Goal: Find specific page/section: Find specific page/section

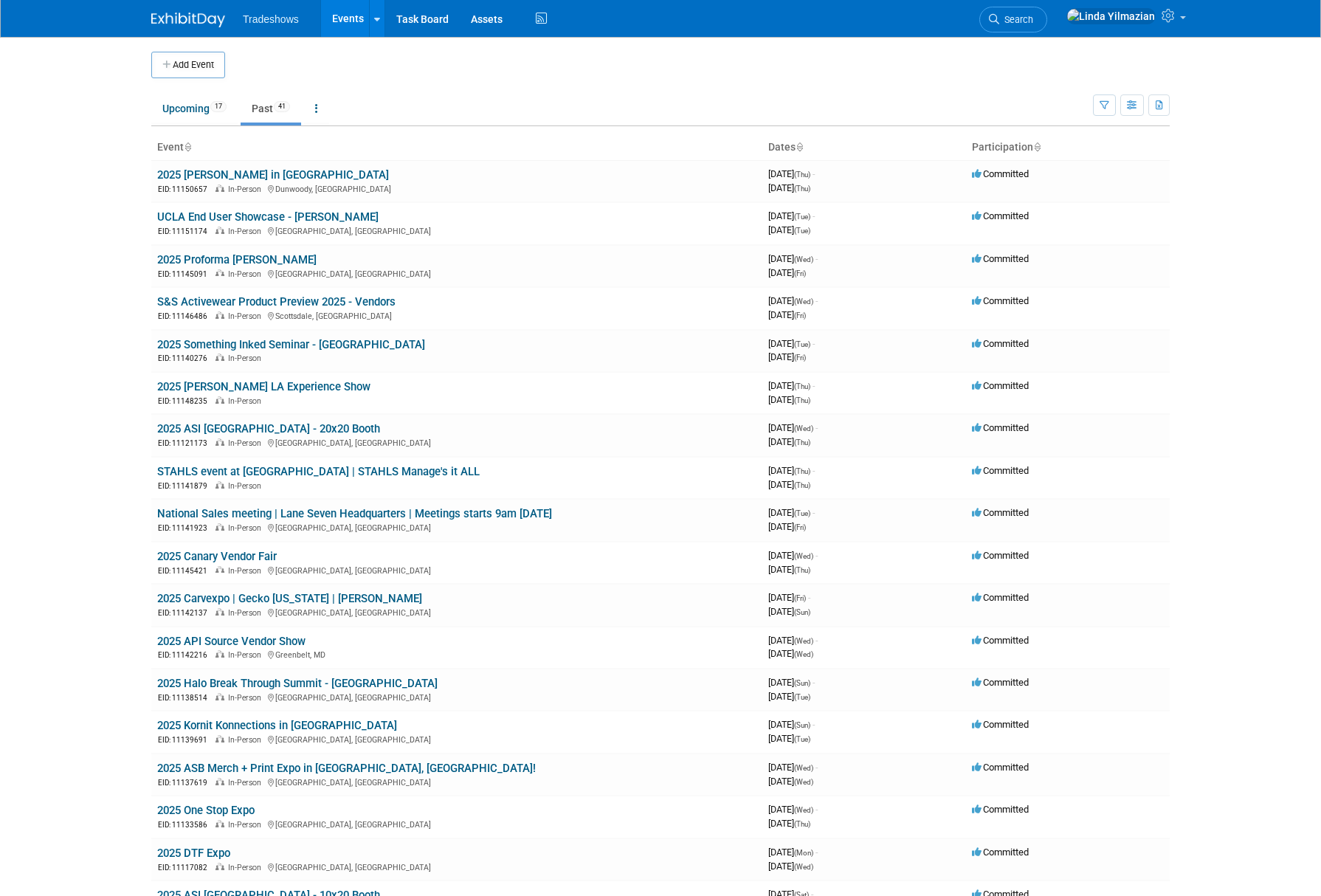
click at [267, 109] on link "Past 41" at bounding box center [271, 108] width 60 height 28
click at [261, 111] on link "Past 41" at bounding box center [271, 108] width 60 height 28
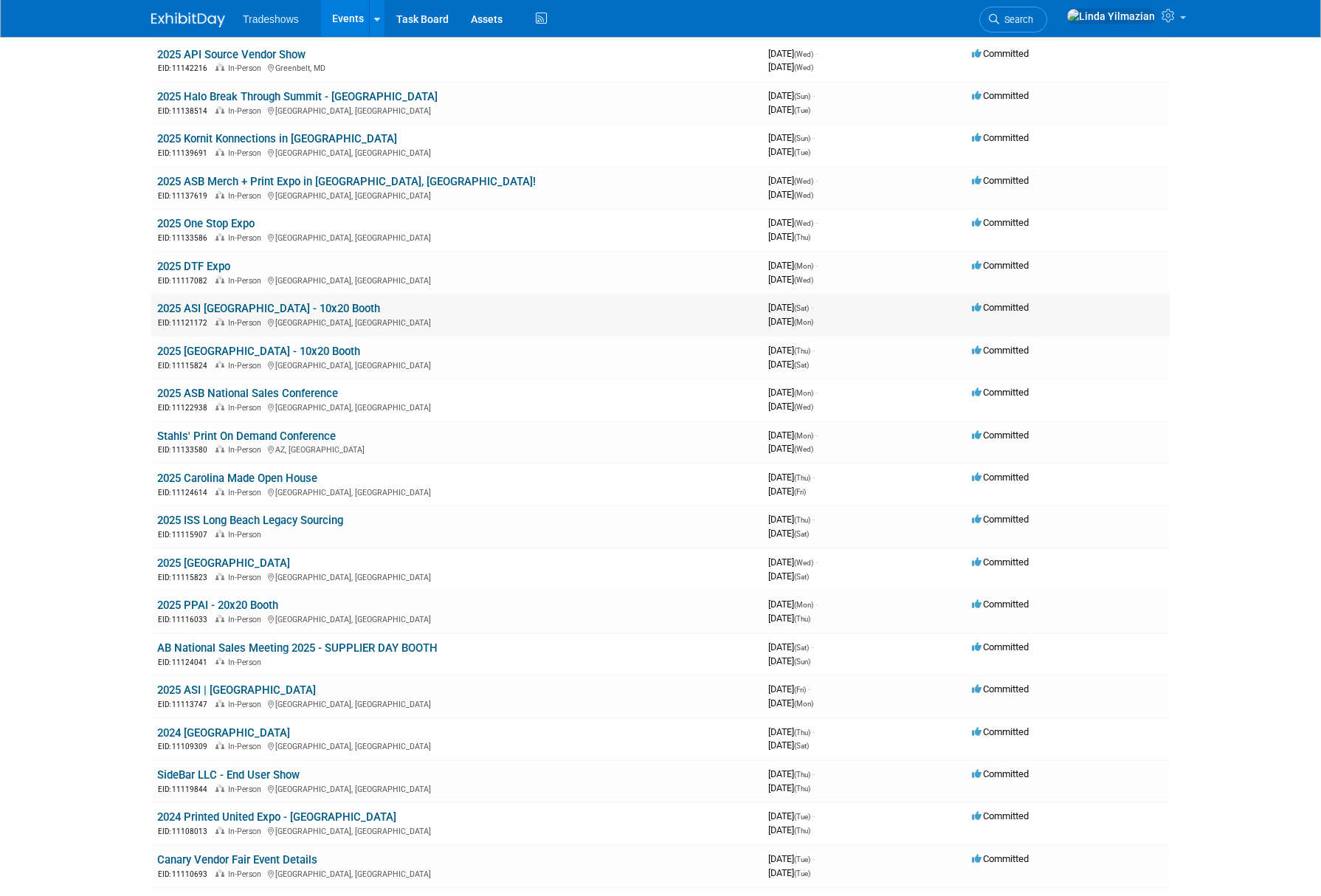
scroll to position [612, 0]
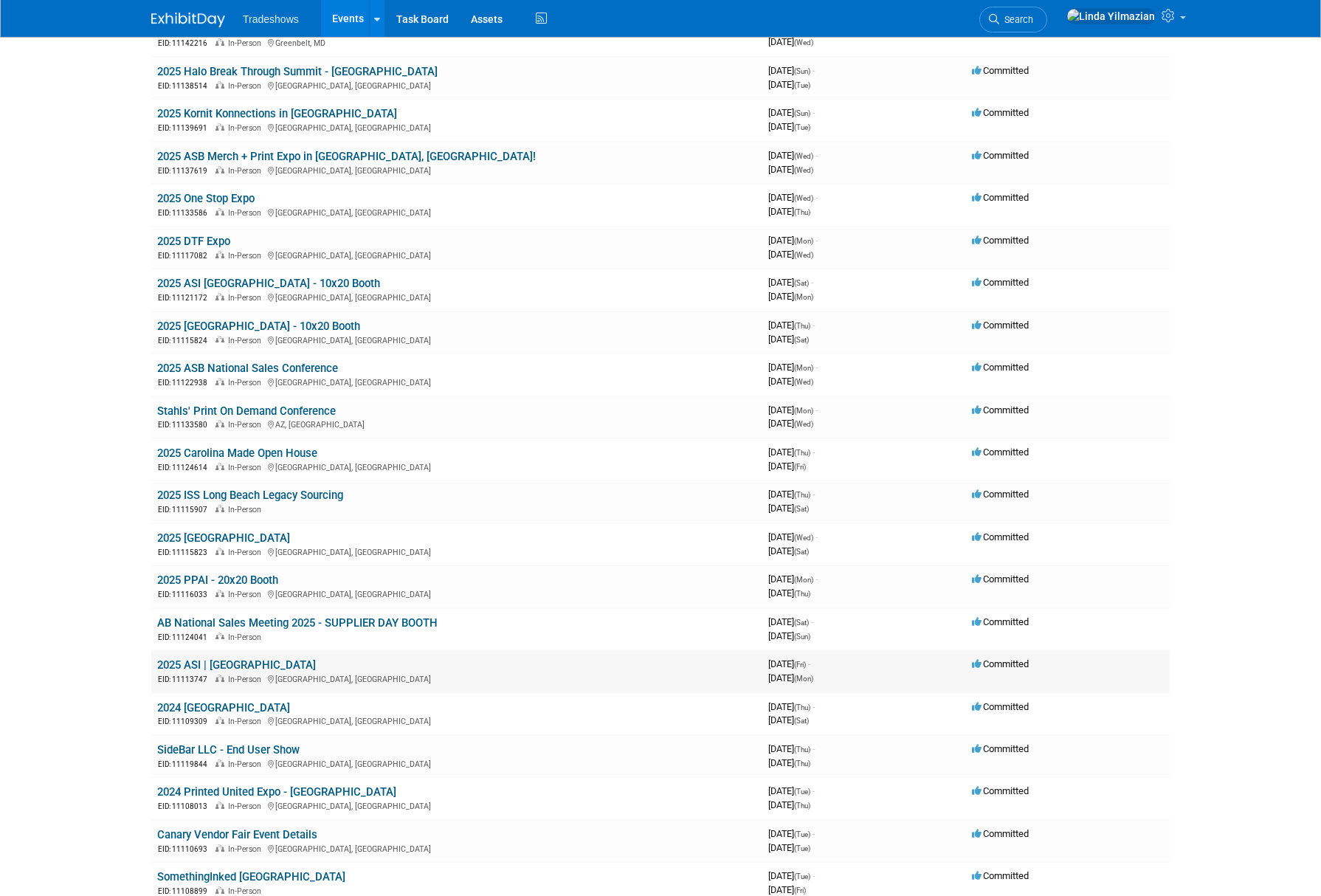
click at [226, 666] on link "2025 ASI | [GEOGRAPHIC_DATA]" at bounding box center [236, 665] width 158 height 13
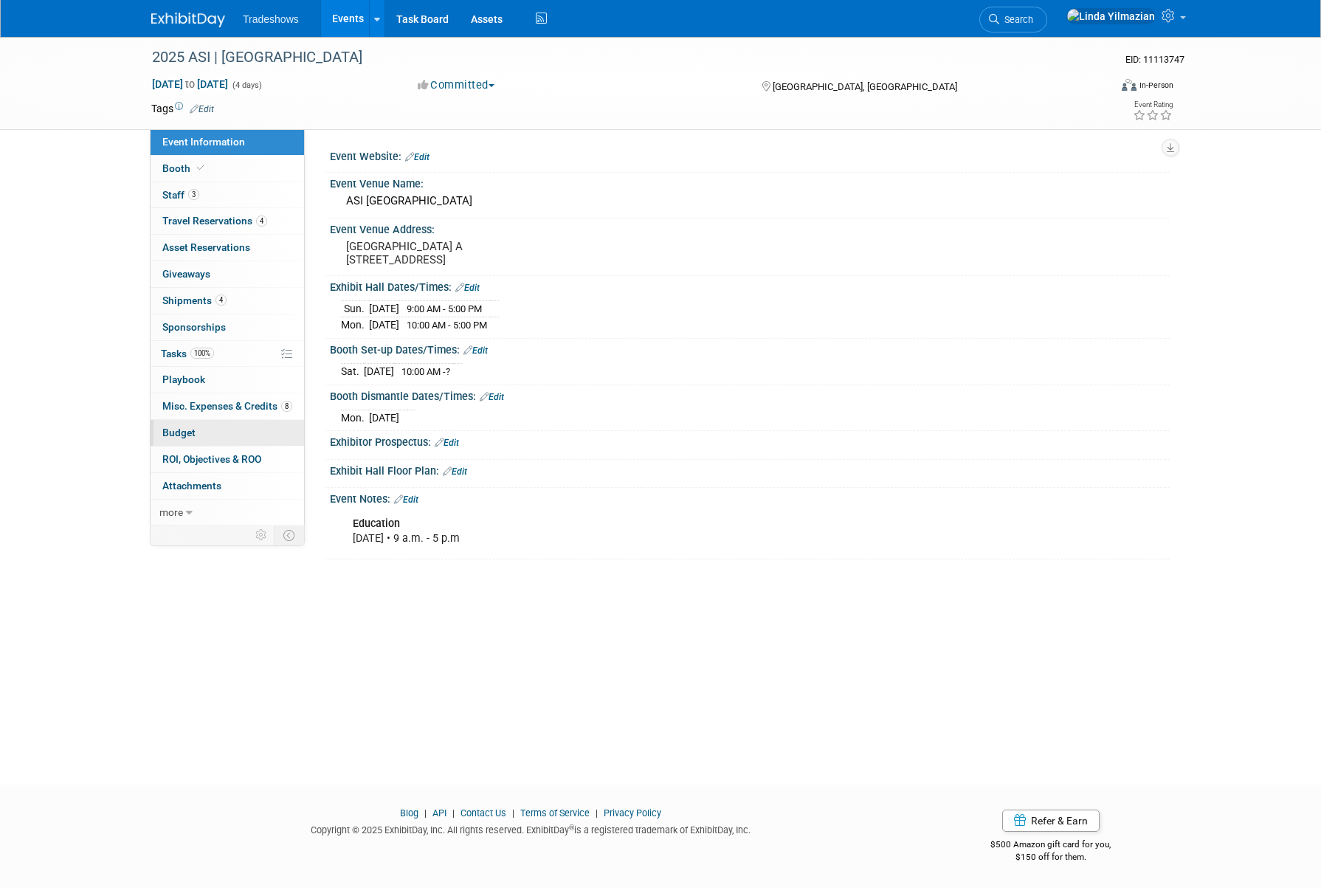
click at [184, 433] on span "Budget" at bounding box center [179, 432] width 33 height 12
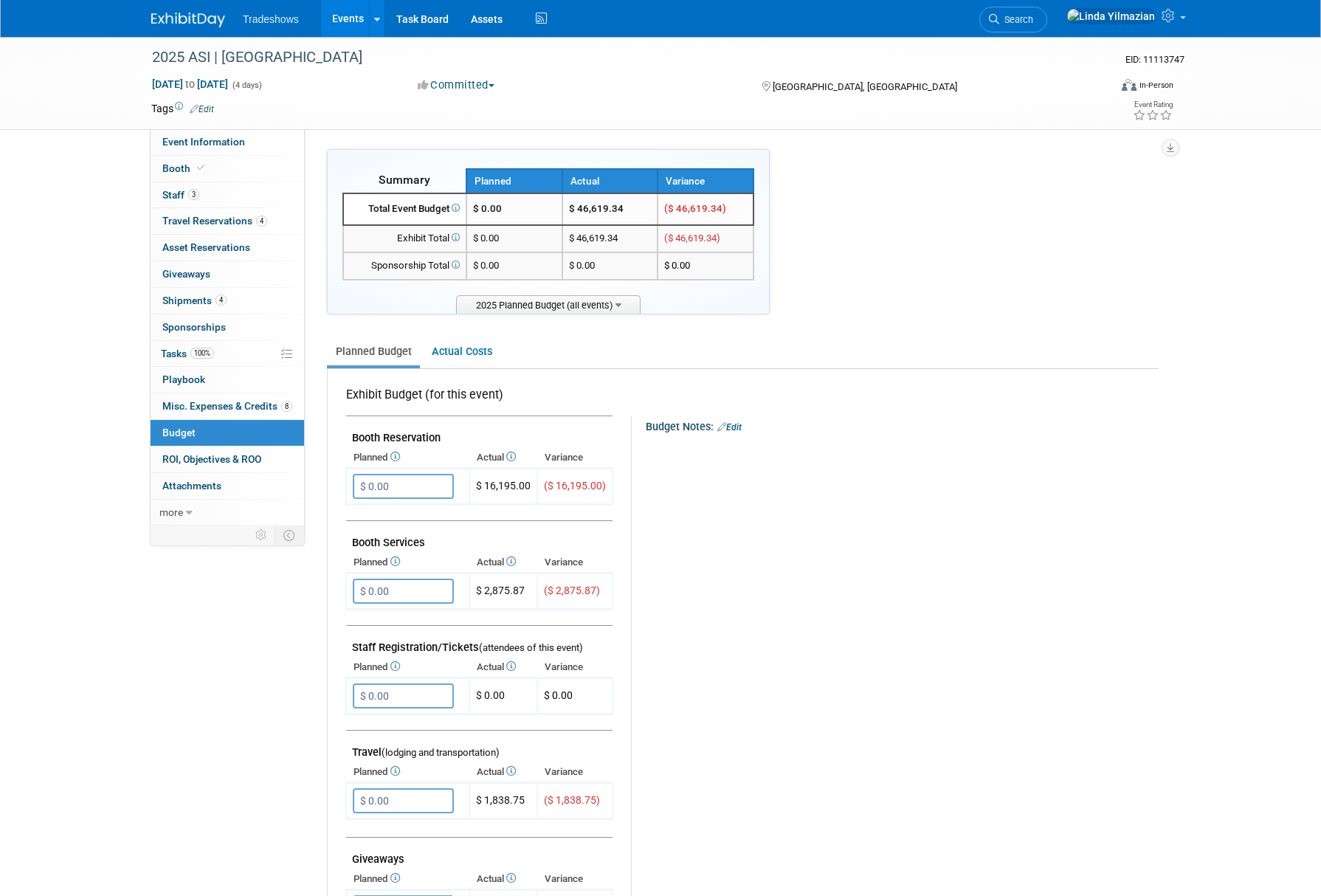
click at [346, 19] on link "Events" at bounding box center [348, 19] width 54 height 37
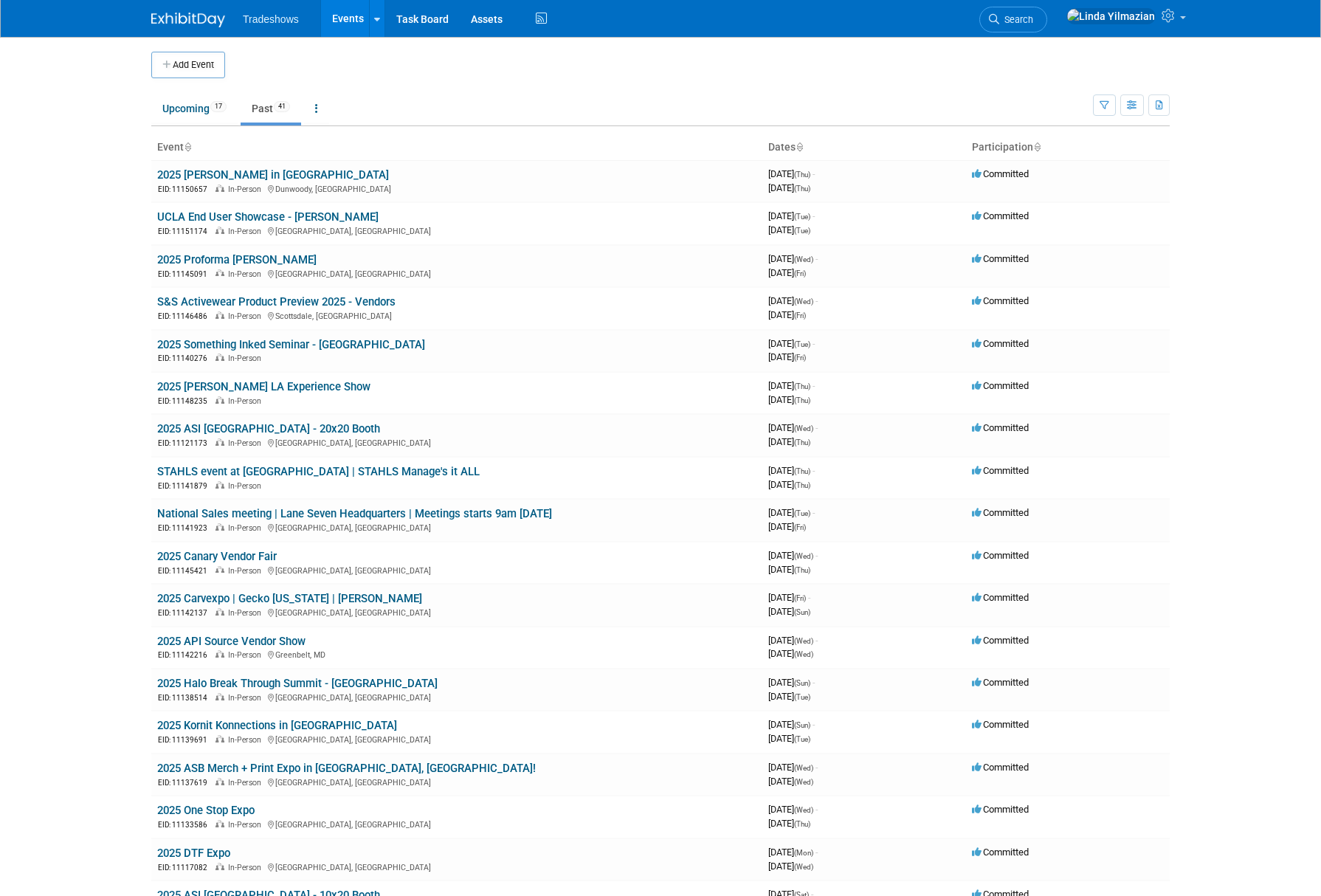
click at [271, 110] on link "Past 41" at bounding box center [271, 108] width 60 height 28
click at [267, 107] on link "Past 41" at bounding box center [271, 108] width 60 height 28
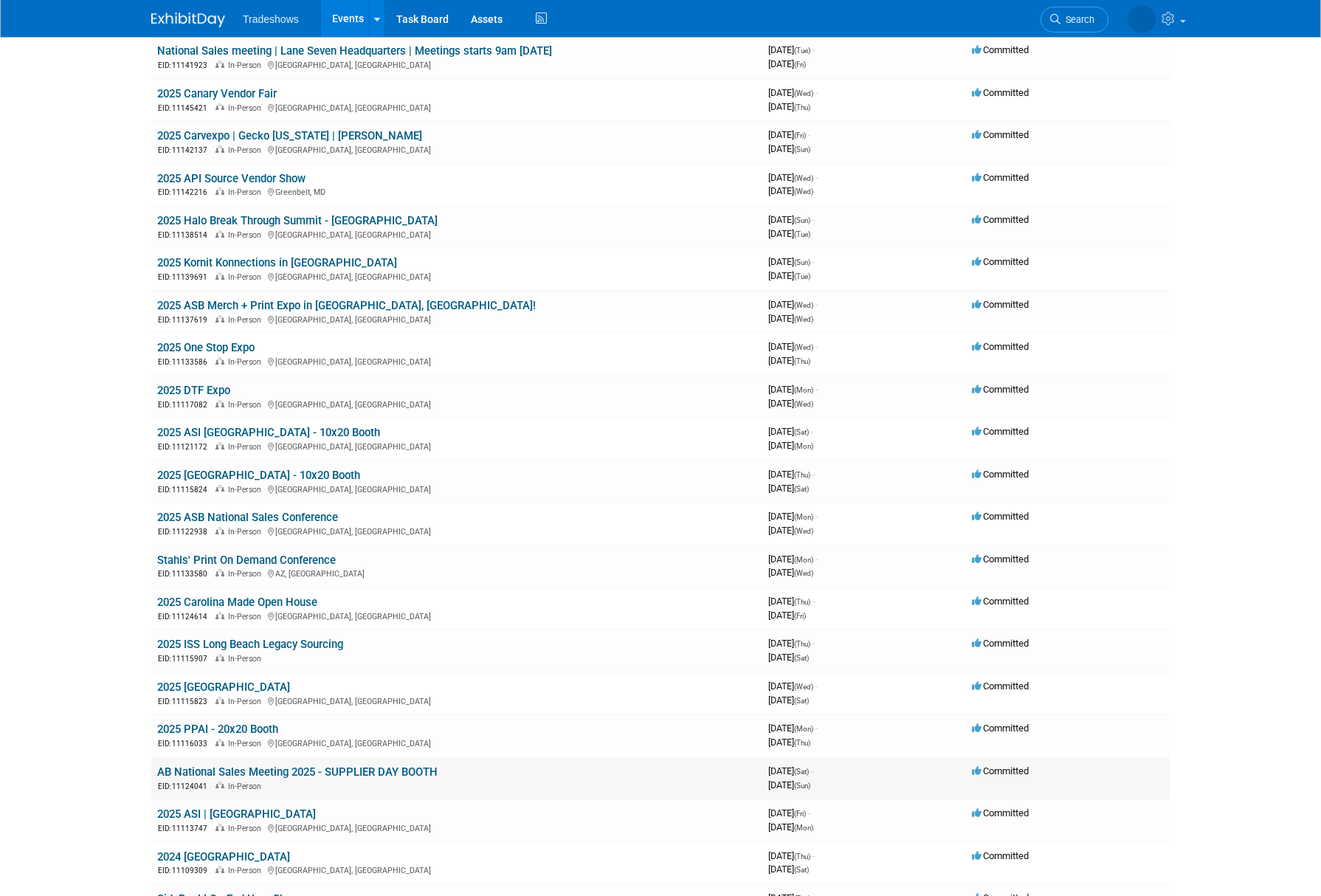
scroll to position [570, 0]
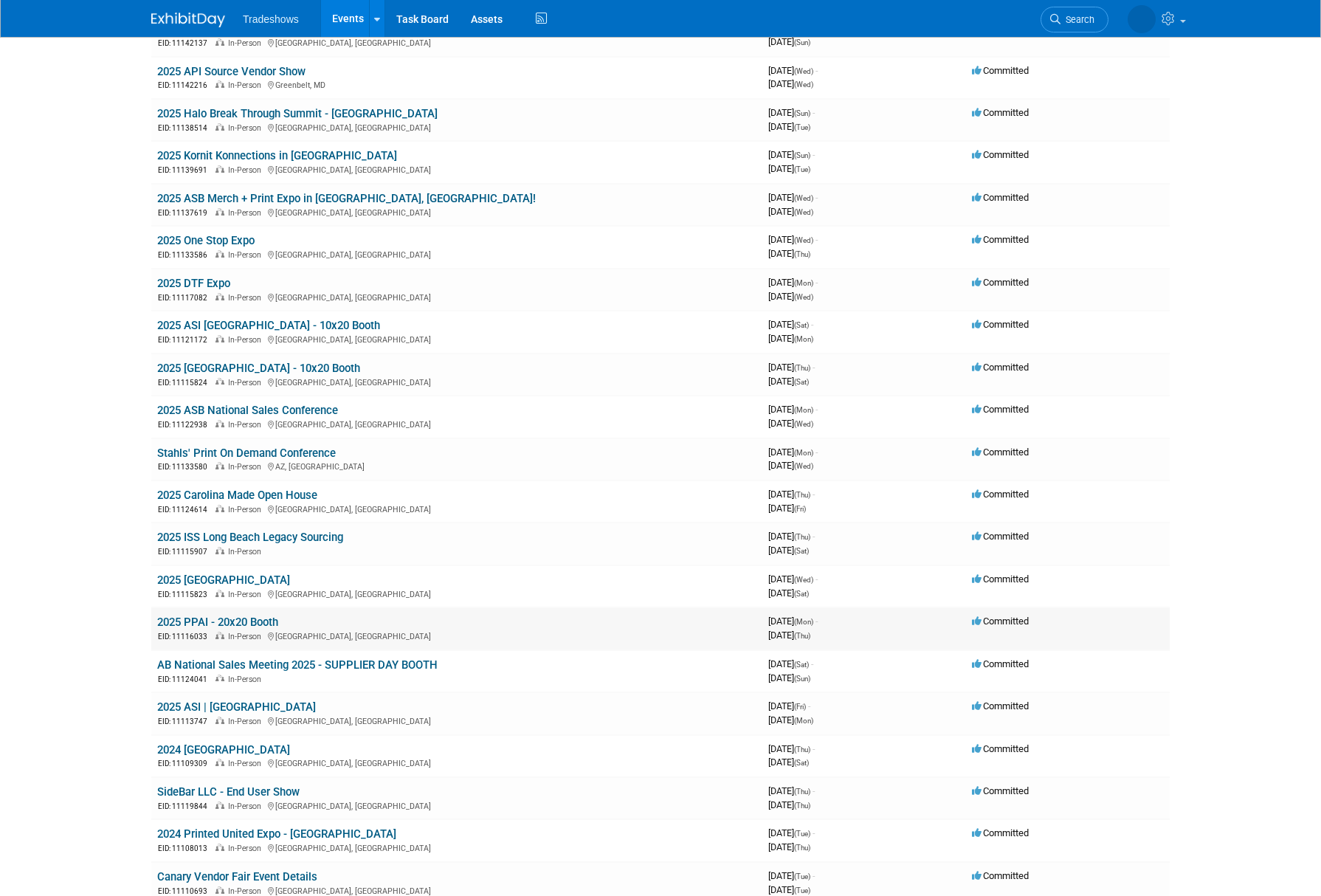
click at [237, 629] on link "2025 PPAI - 20x20 Booth" at bounding box center [217, 622] width 121 height 13
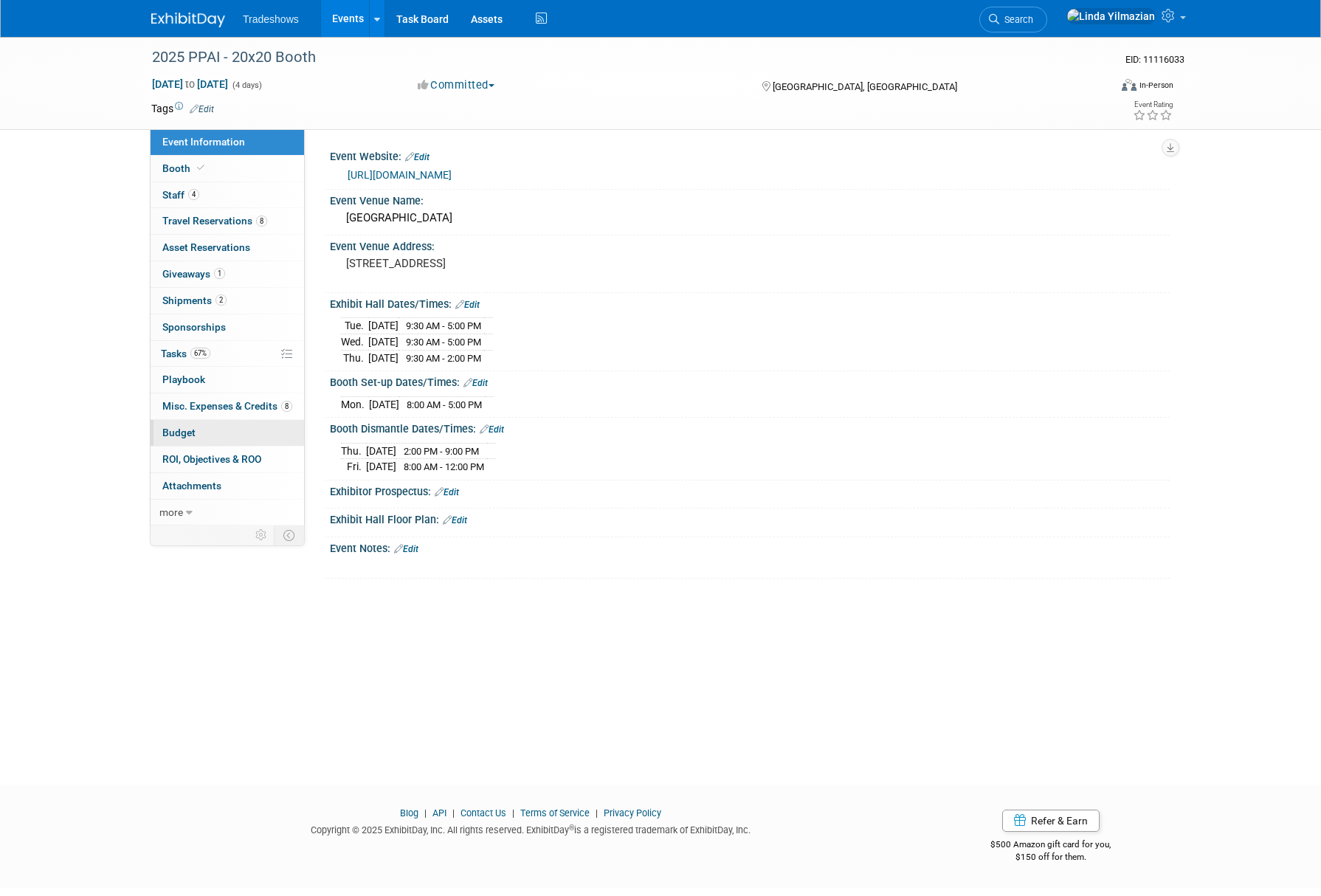
click at [172, 433] on span "Budget" at bounding box center [179, 432] width 33 height 12
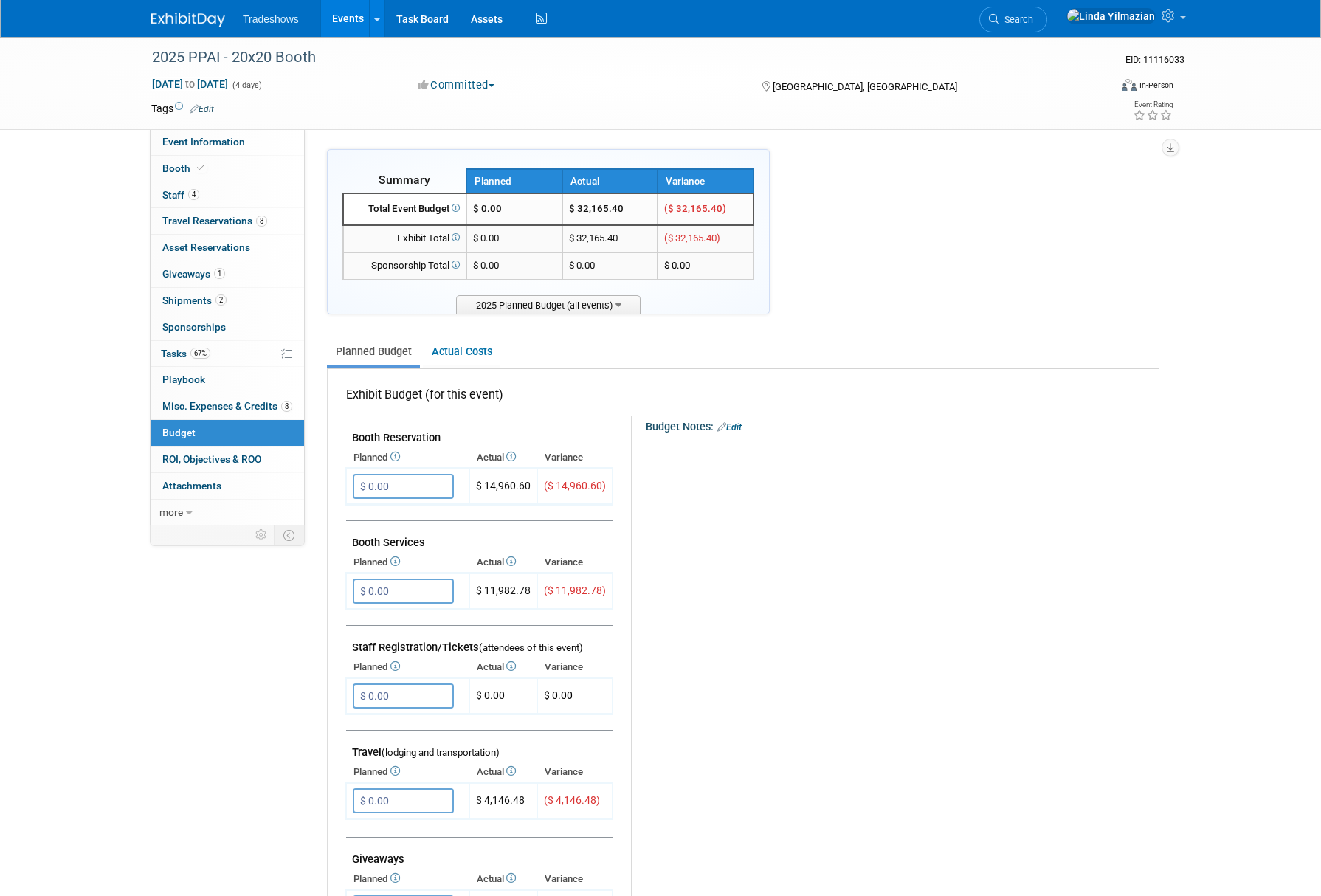
click at [345, 18] on link "Events" at bounding box center [348, 19] width 54 height 37
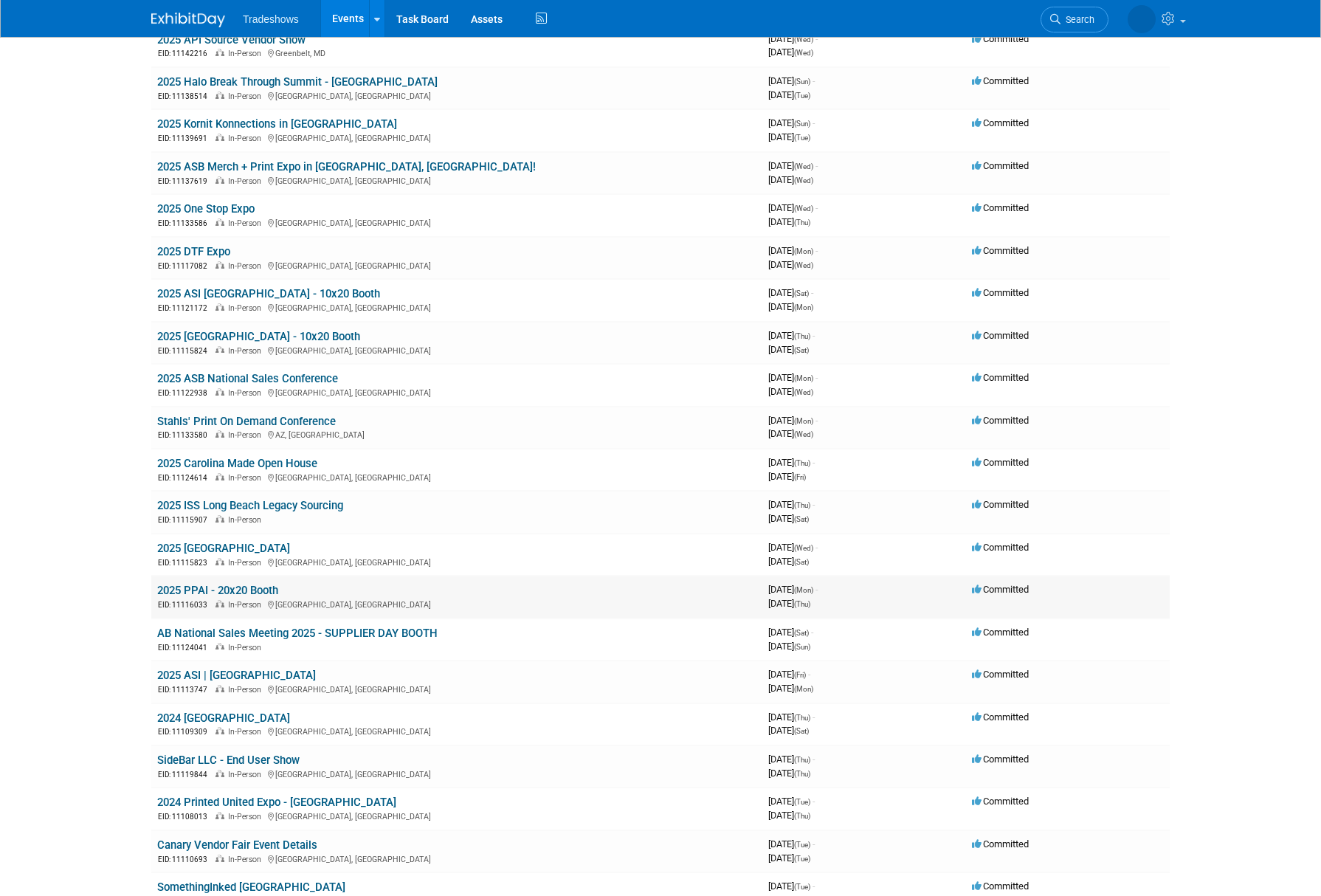
scroll to position [613, 0]
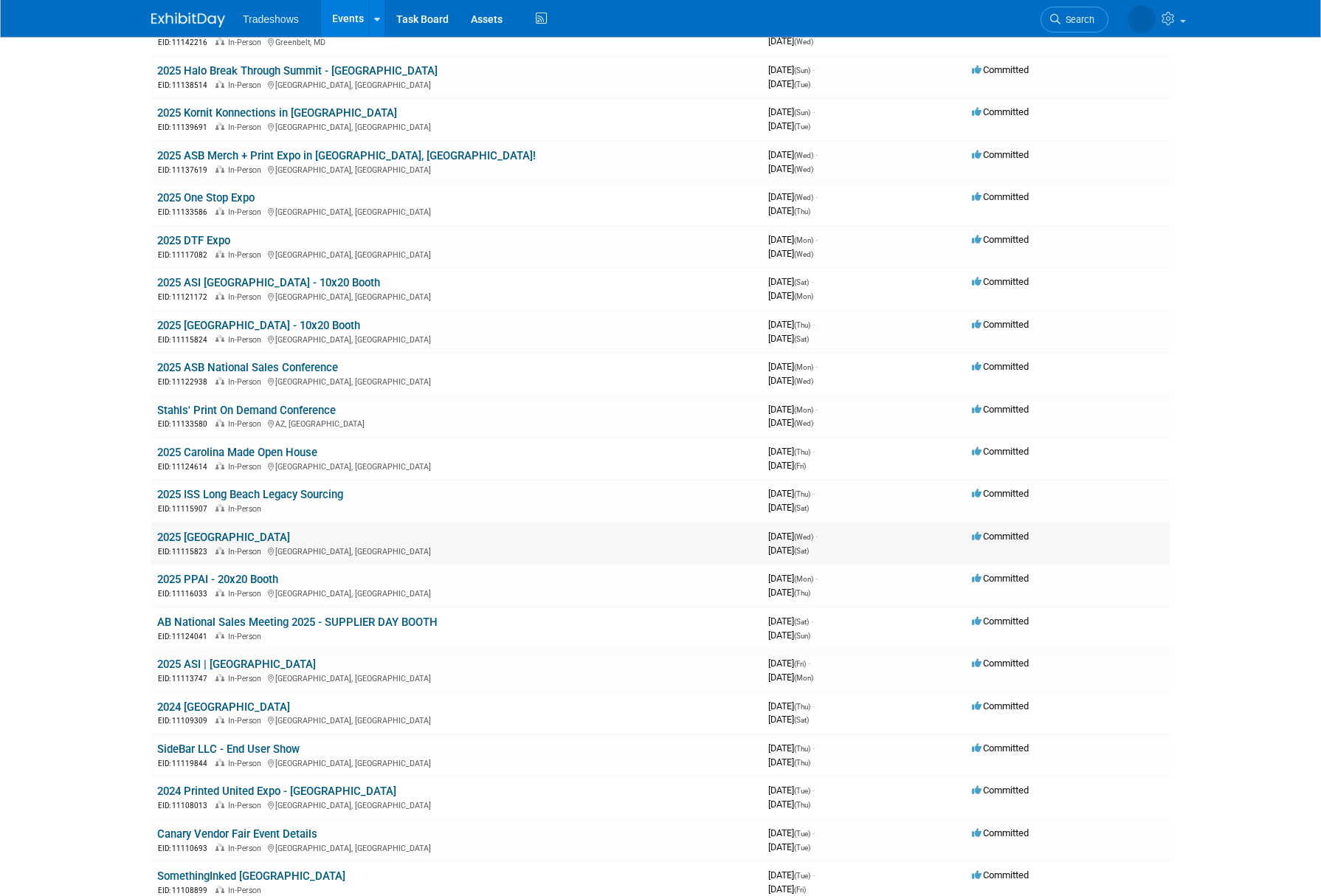
click at [232, 538] on link "2025 [GEOGRAPHIC_DATA]" at bounding box center [223, 537] width 133 height 13
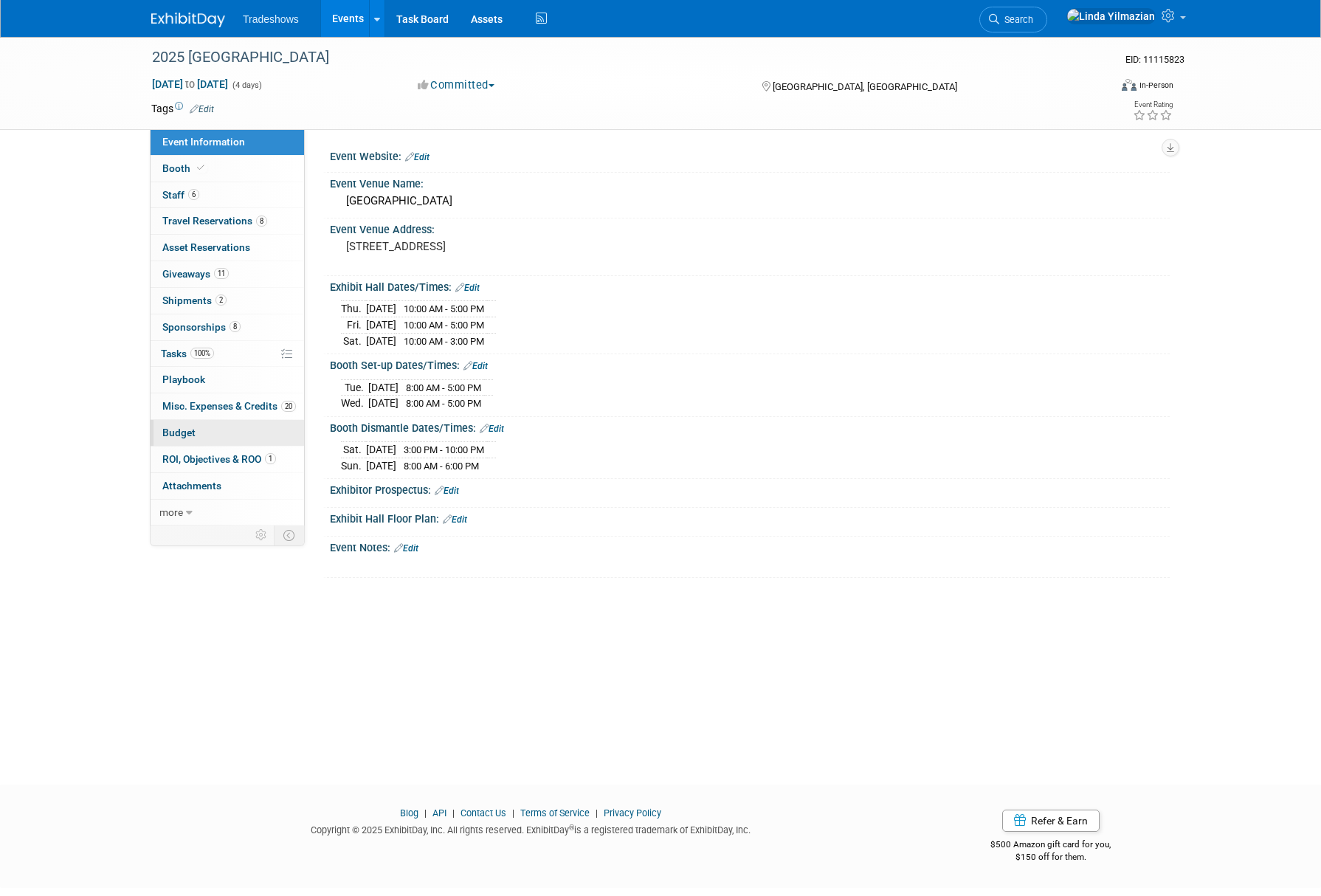
click at [183, 432] on span "Budget" at bounding box center [179, 432] width 33 height 12
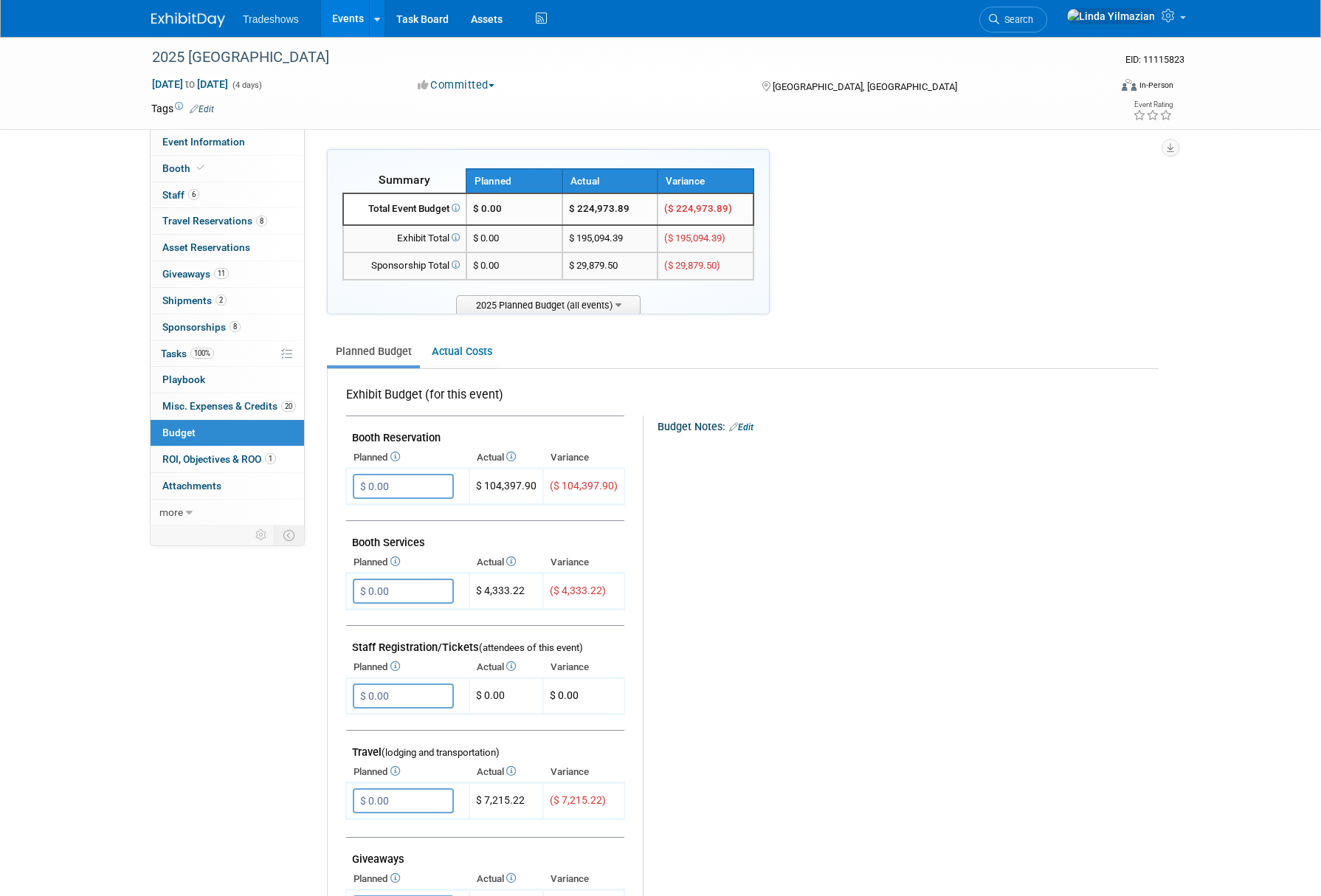
click at [339, 22] on link "Events" at bounding box center [348, 19] width 54 height 37
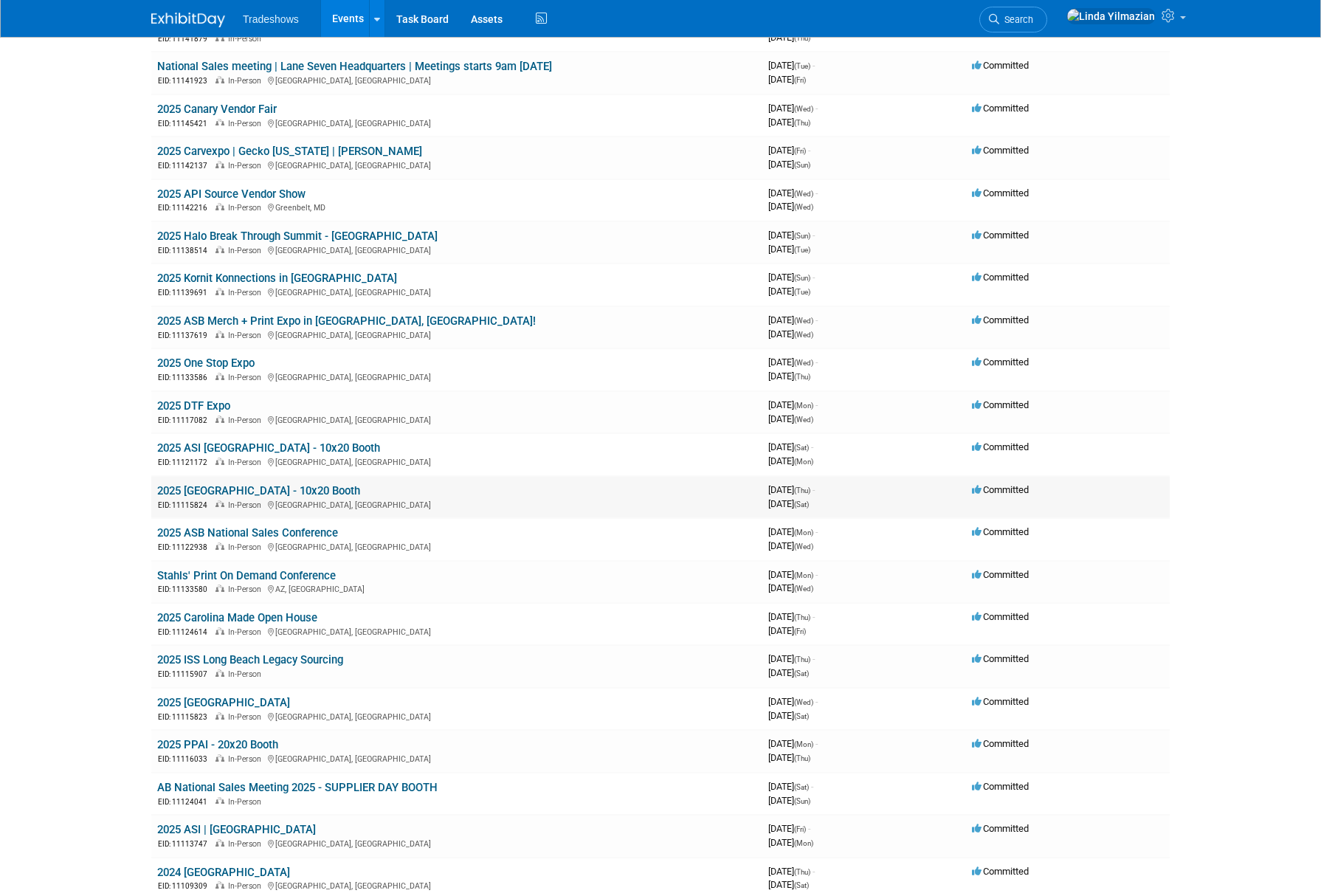
scroll to position [522, 0]
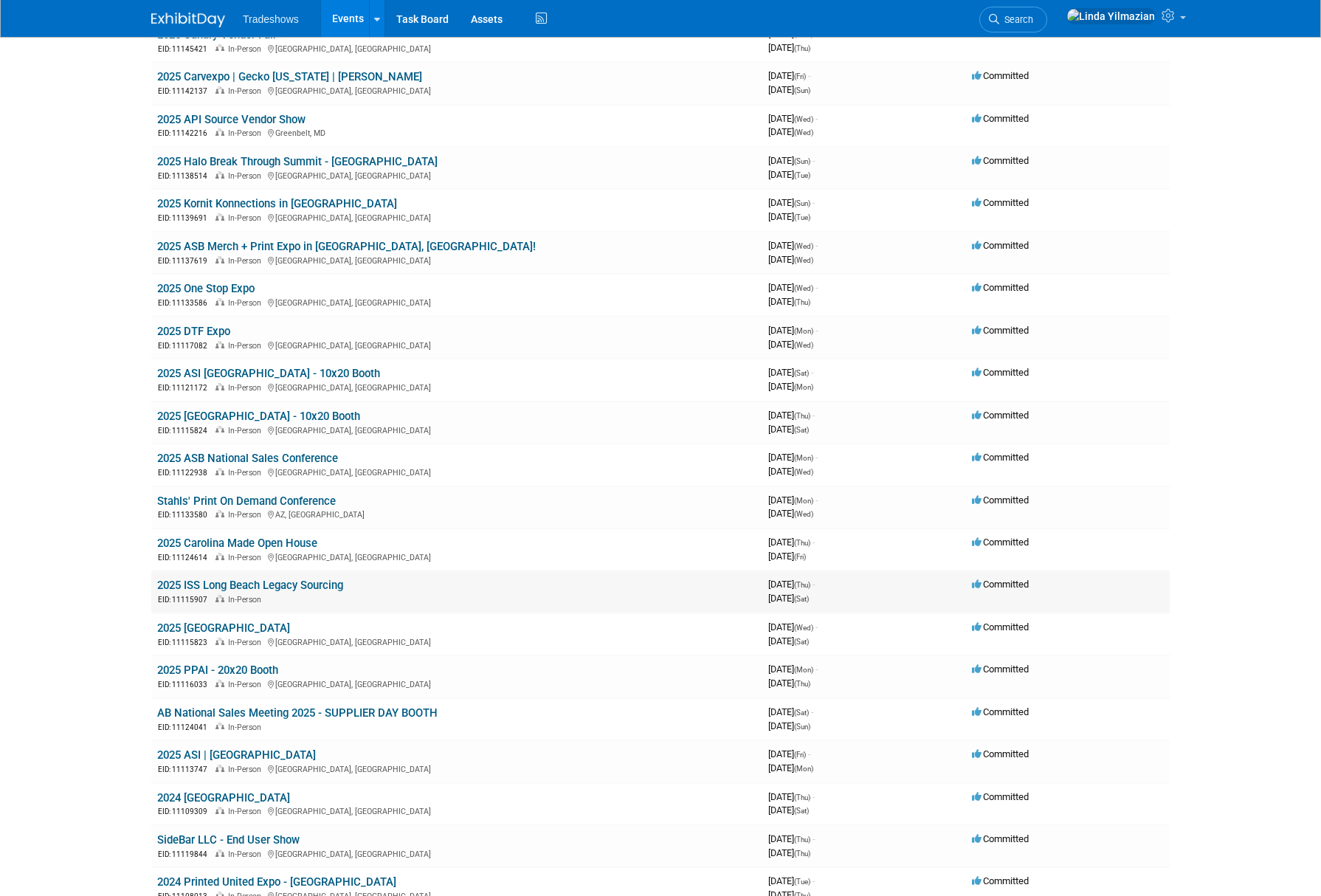
click at [247, 589] on link "2025 ISS Long Beach Legacy Sourcing" at bounding box center [250, 585] width 186 height 13
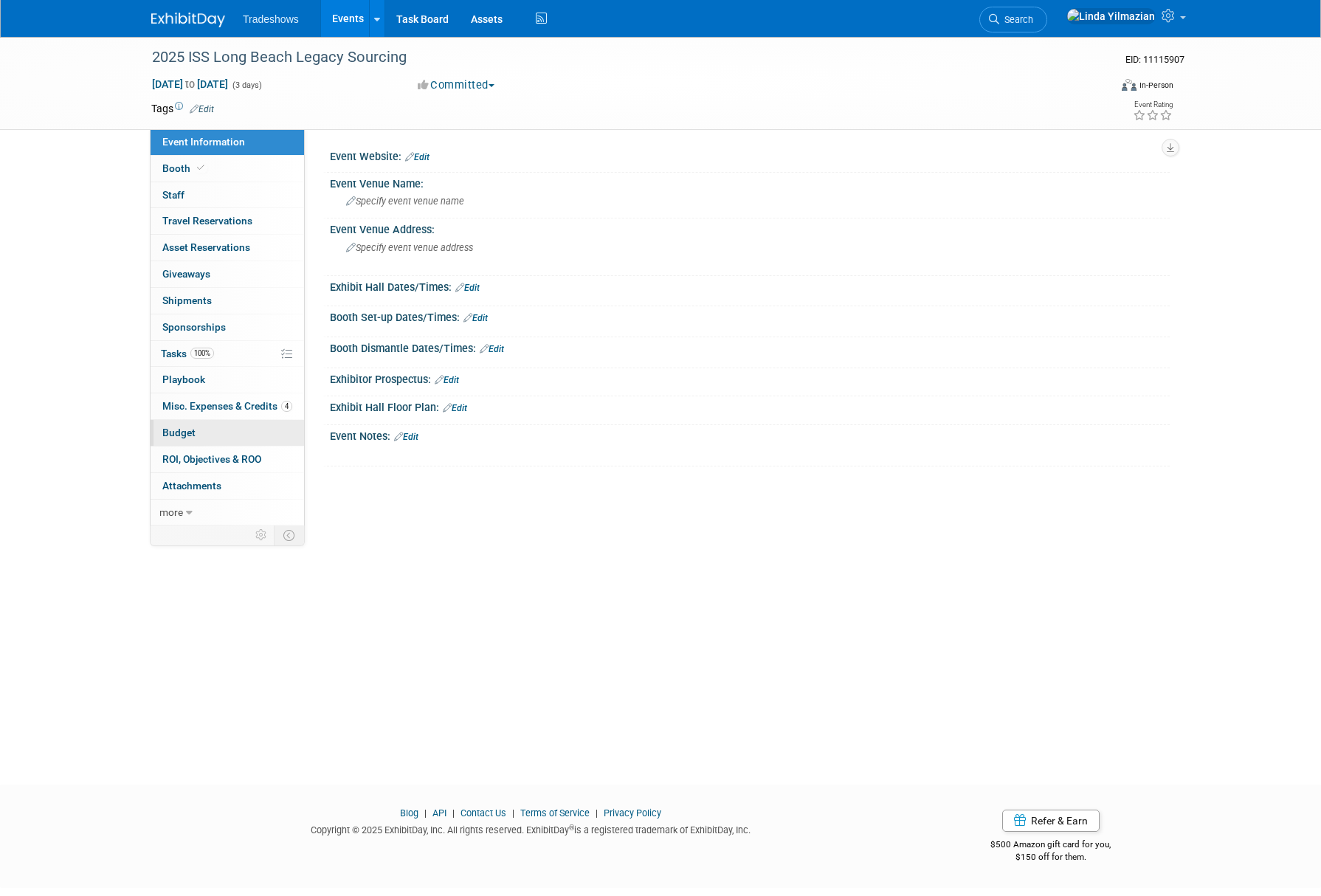
click at [178, 439] on link "Budget" at bounding box center [227, 432] width 154 height 26
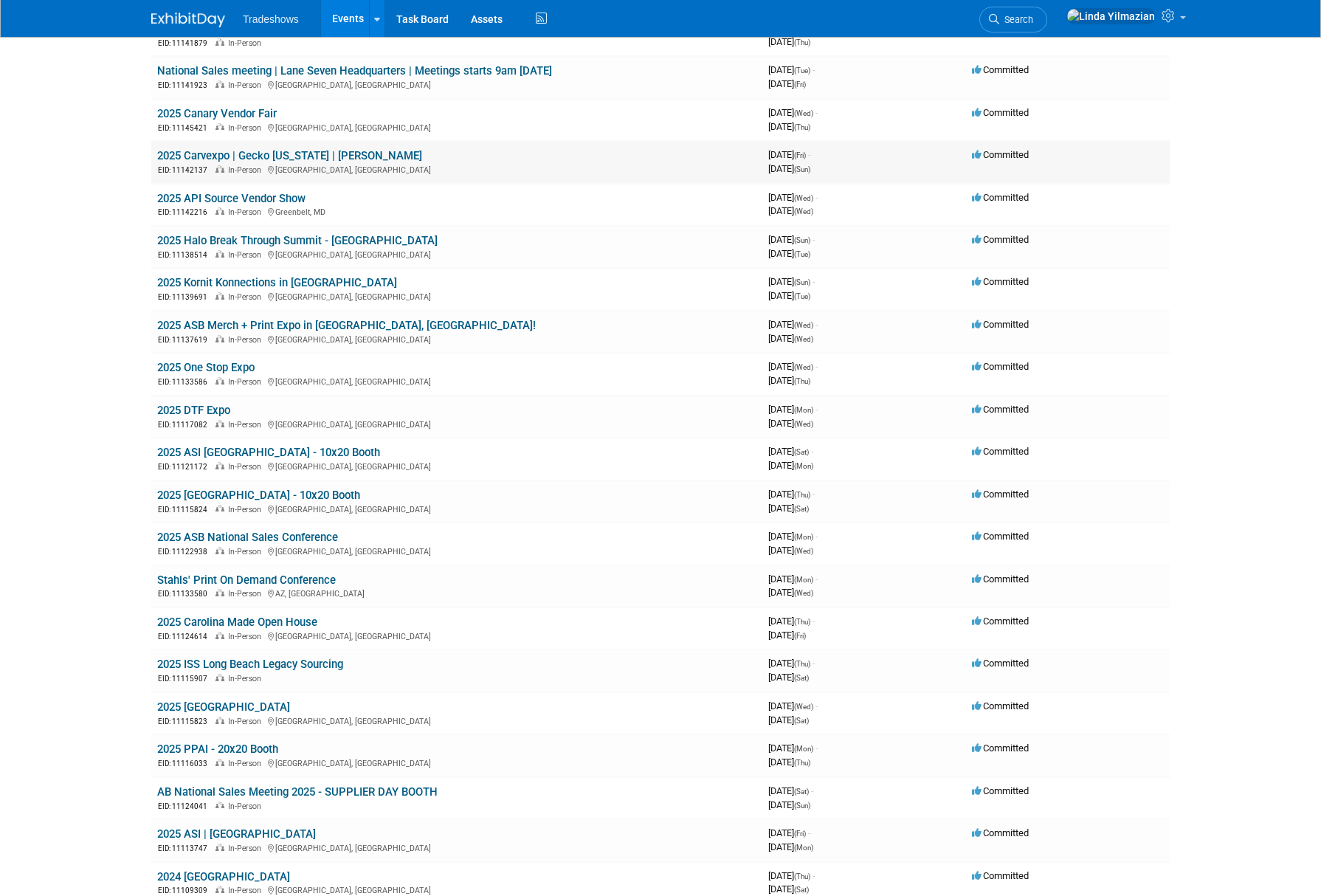
scroll to position [474, 0]
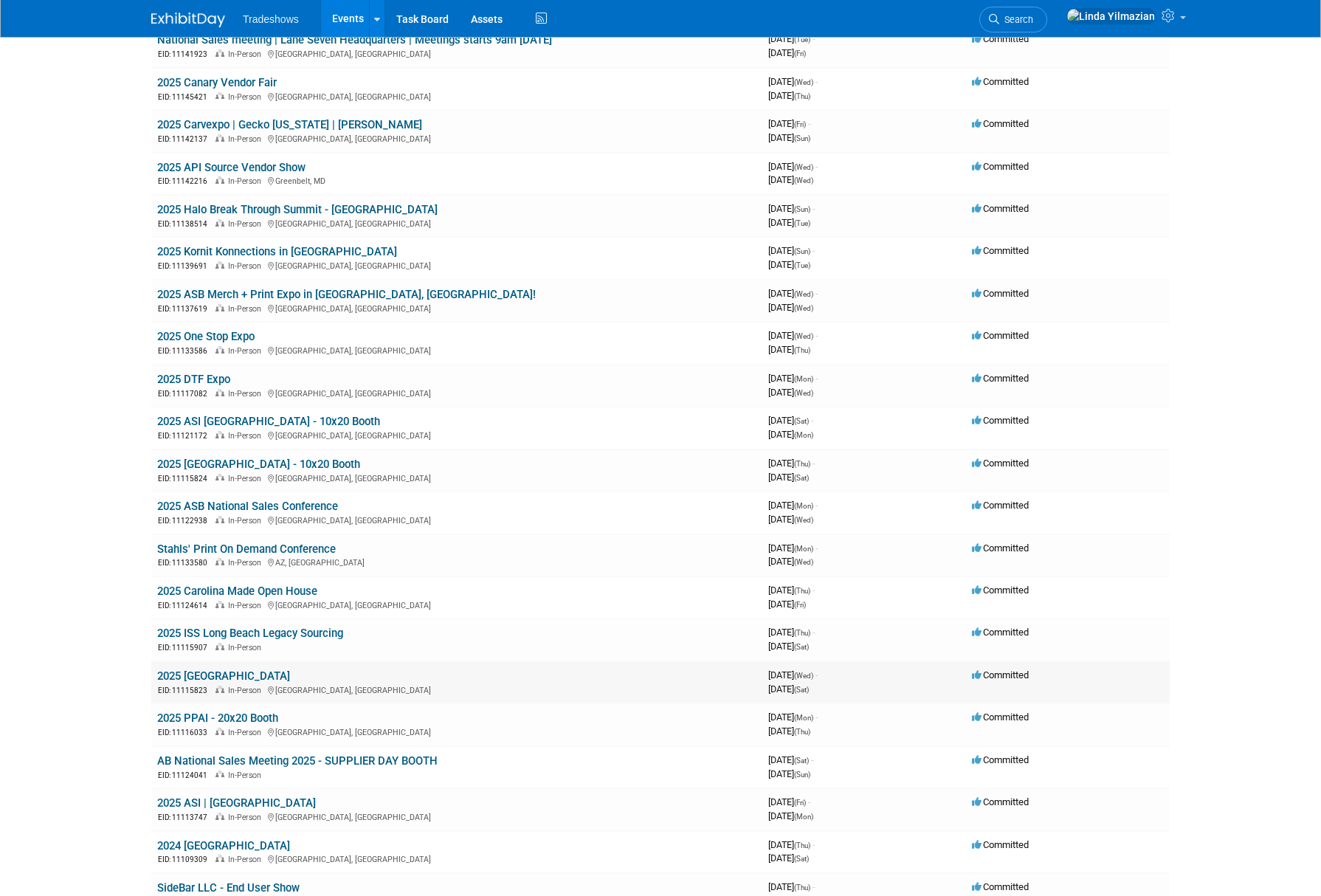
click at [226, 678] on link "2025 [GEOGRAPHIC_DATA]" at bounding box center [223, 676] width 133 height 13
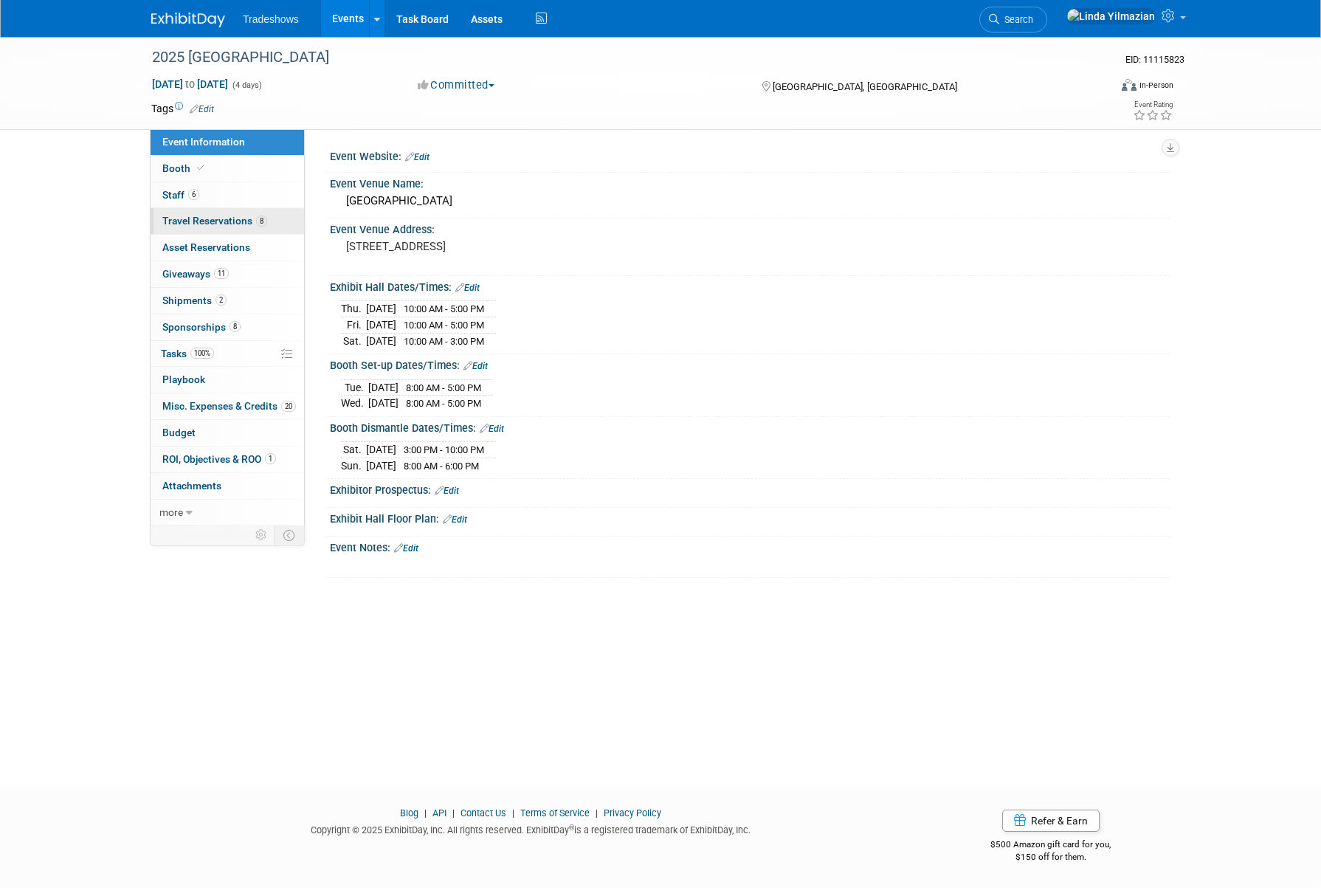
click at [189, 220] on span "Travel Reservations 8" at bounding box center [215, 220] width 105 height 12
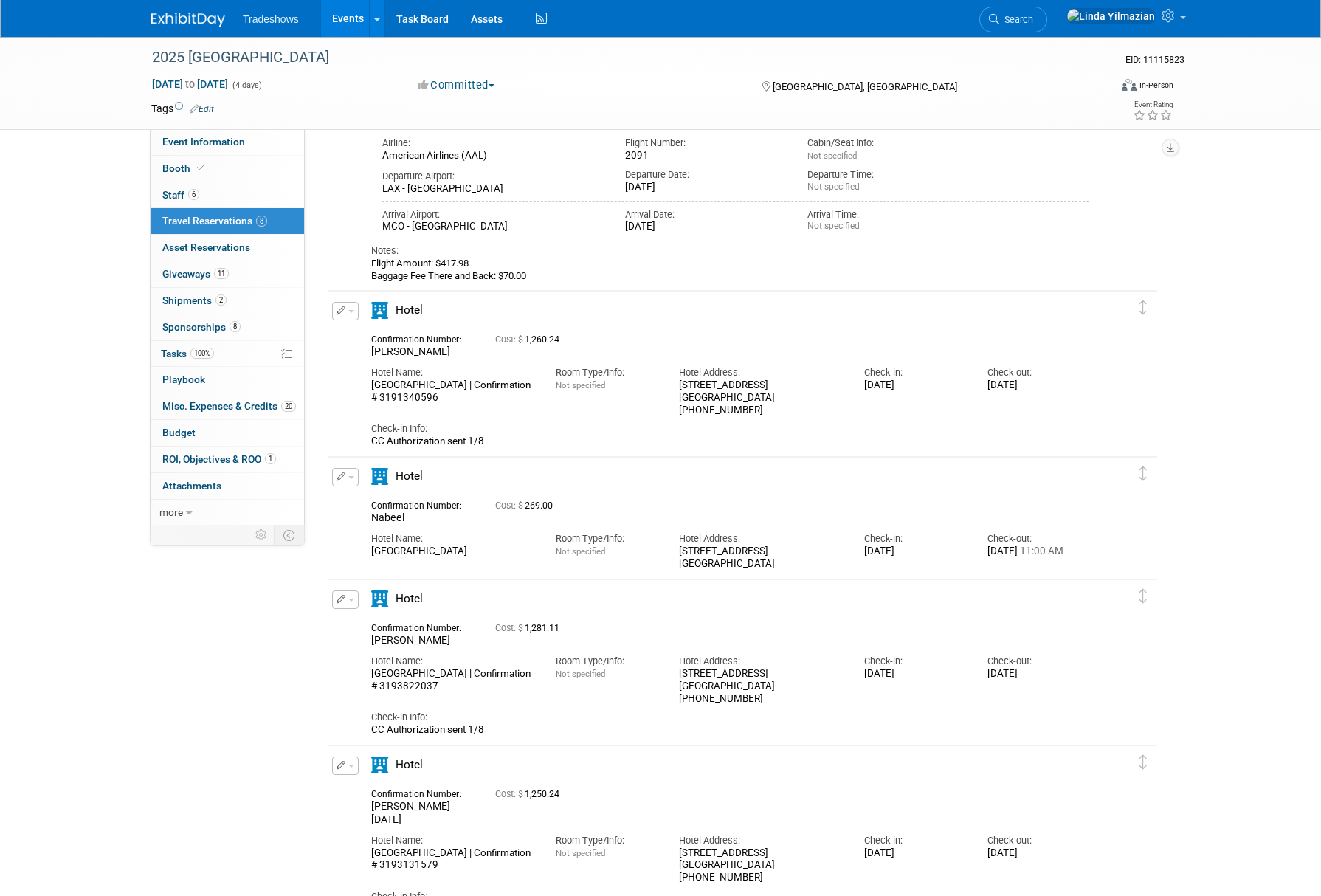
scroll to position [448, 0]
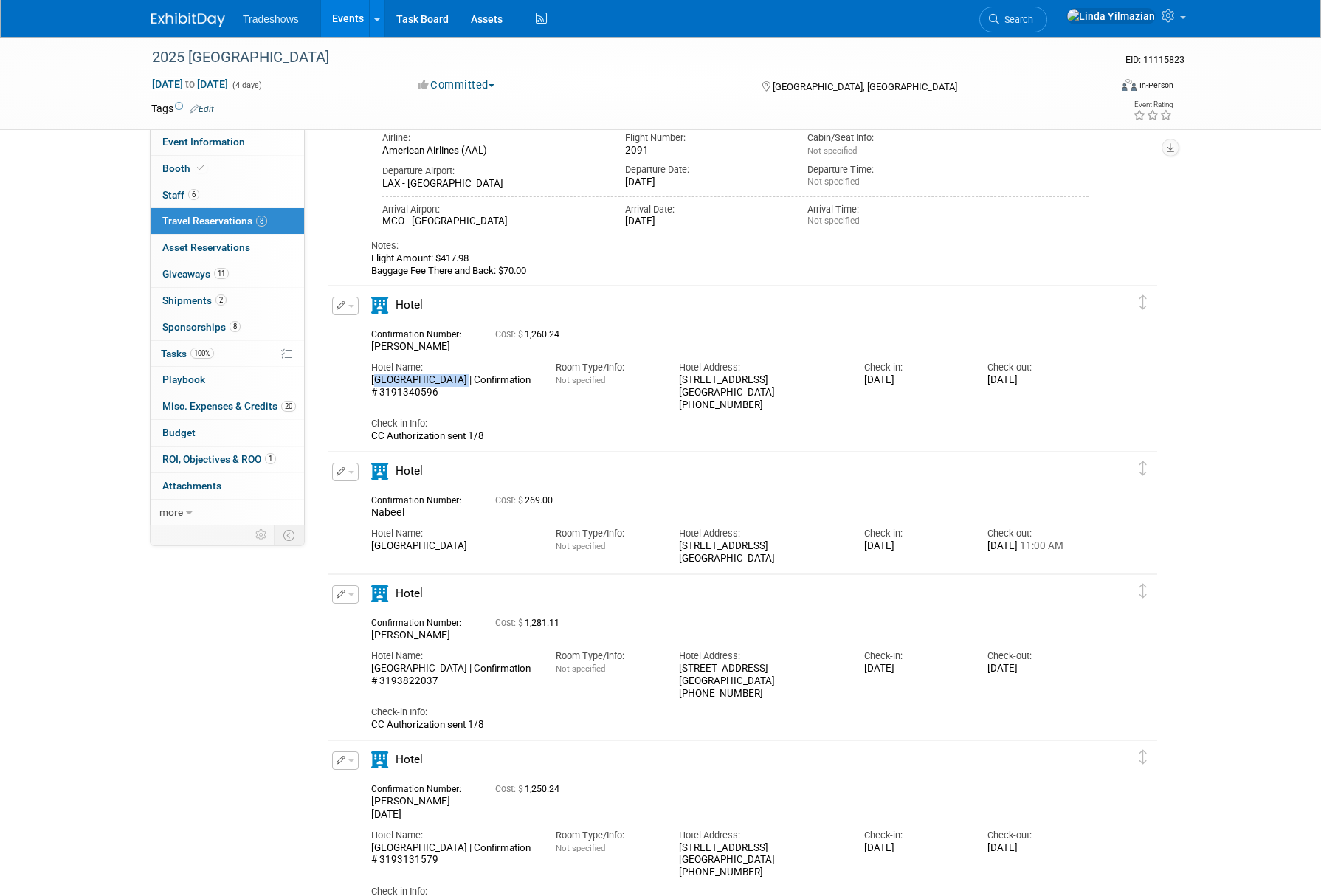
drag, startPoint x: 372, startPoint y: 379, endPoint x: 451, endPoint y: 382, distance: 79.1
click at [451, 382] on div "Hilton Long Beach | Confirmation # 3191340596" at bounding box center [452, 387] width 162 height 25
copy div "Hilton Long Beach"
